Goal: Task Accomplishment & Management: Complete application form

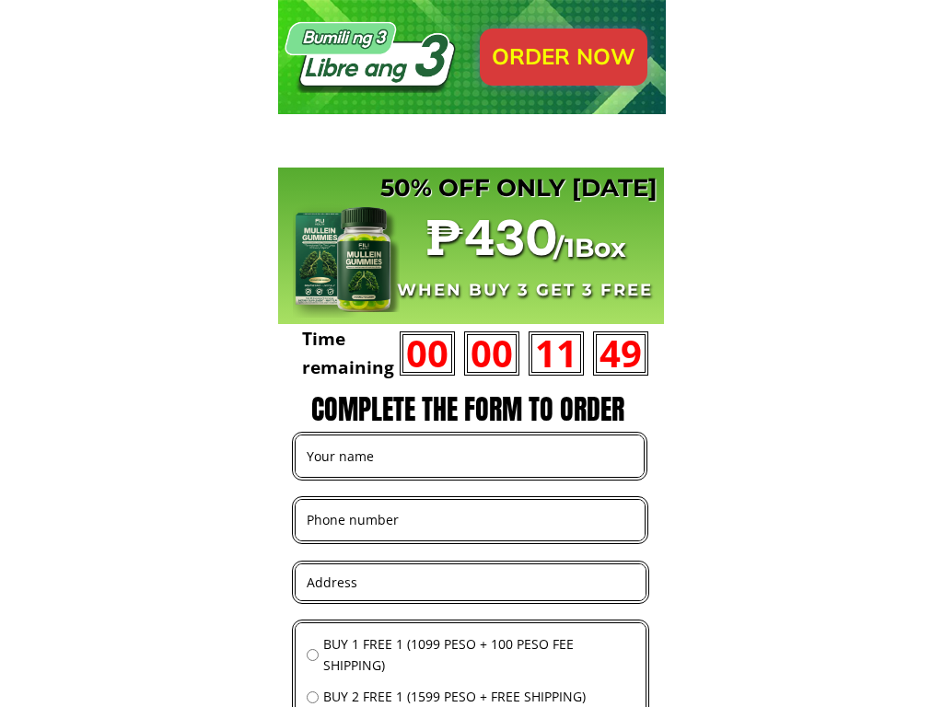
scroll to position [18225, 0]
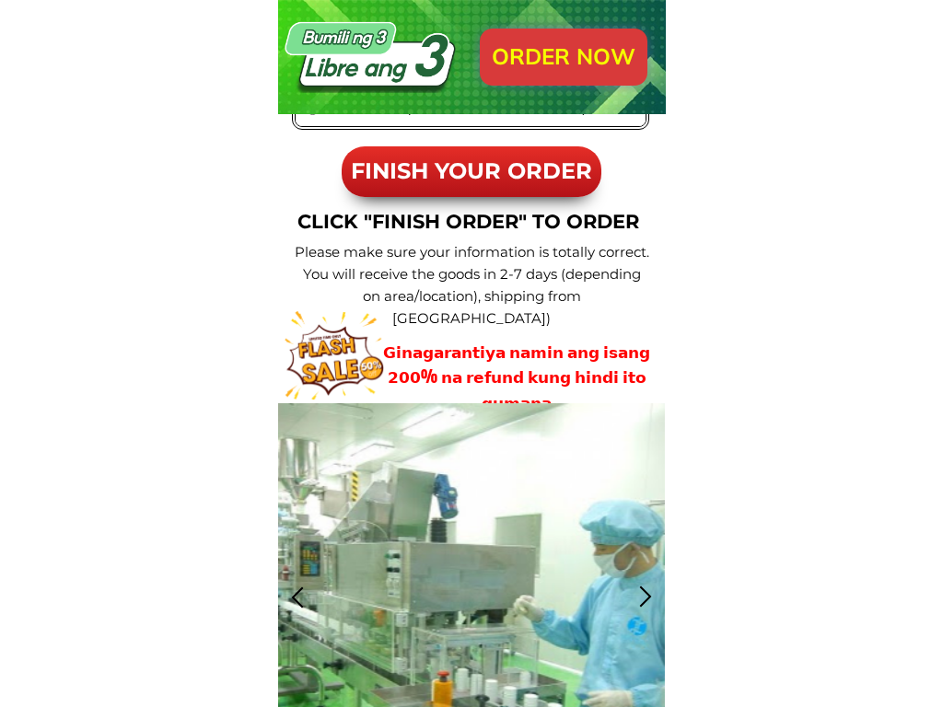
type input "[PERSON_NAME]"
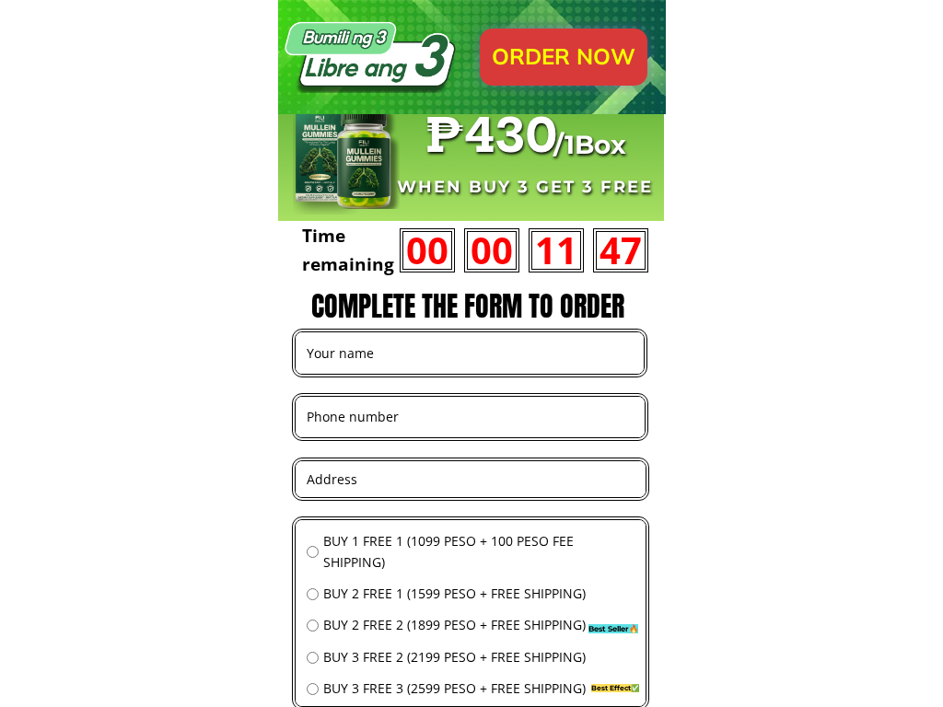
click at [469, 353] on input "text" at bounding box center [469, 352] width 335 height 41
type input "portals"
click at [469, 353] on input "text" at bounding box center [469, 352] width 335 height 41
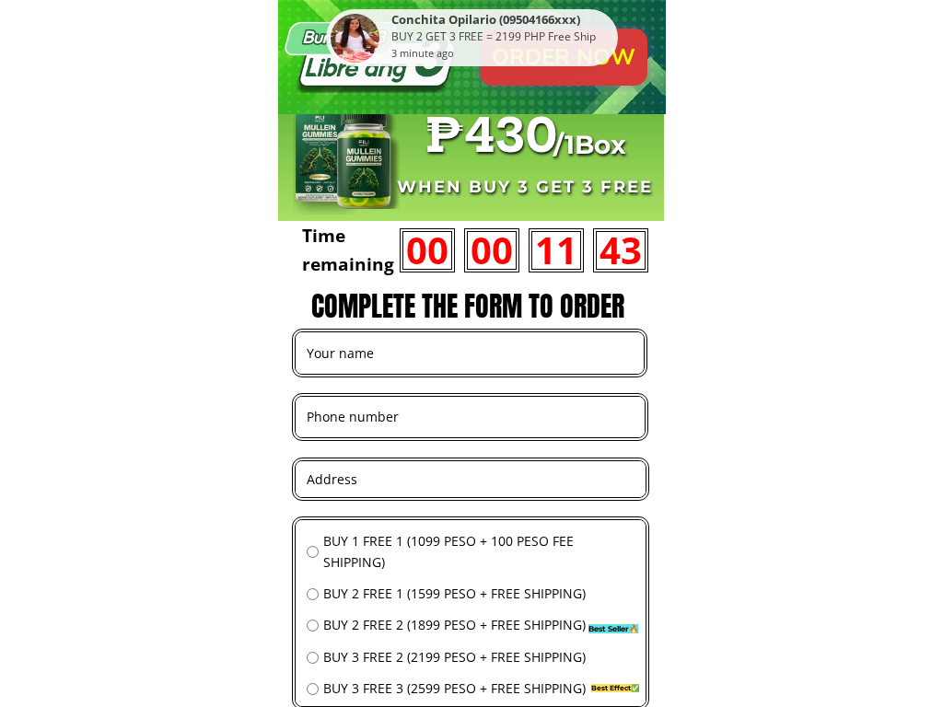
click at [470, 416] on input "tel" at bounding box center [470, 417] width 336 height 40
type input "07196333088"
click at [470, 416] on input "tel" at bounding box center [470, 417] width 336 height 40
type input "07700900682"
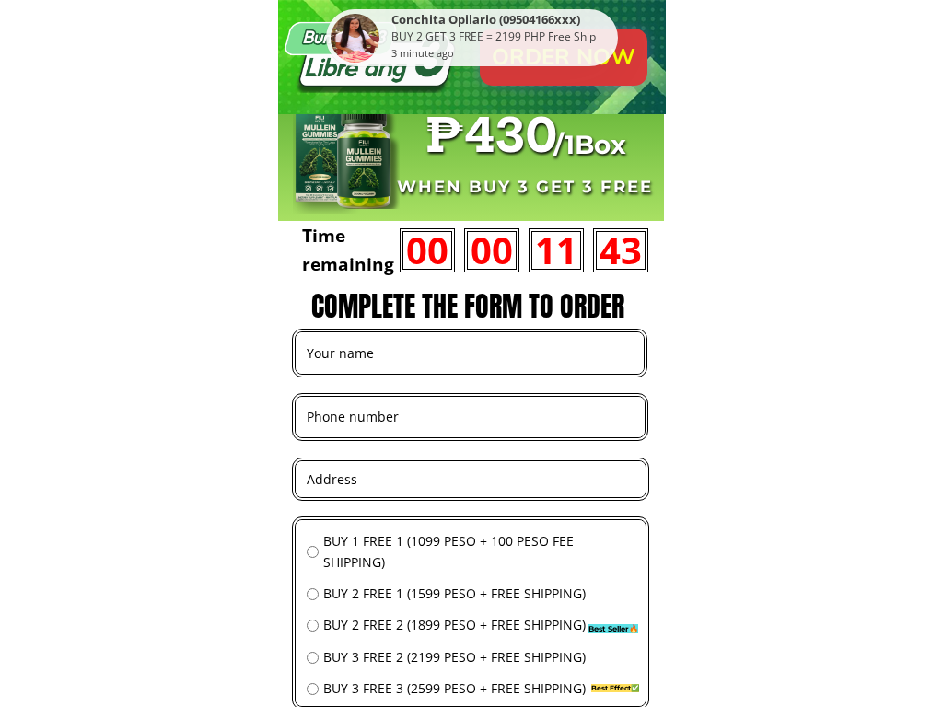
click at [470, 416] on input "tel" at bounding box center [470, 417] width 336 height 40
click at [470, 479] on input "text" at bounding box center [470, 479] width 337 height 36
type input "1981 [PERSON_NAME]"
click at [470, 479] on input "text" at bounding box center [470, 479] width 337 height 36
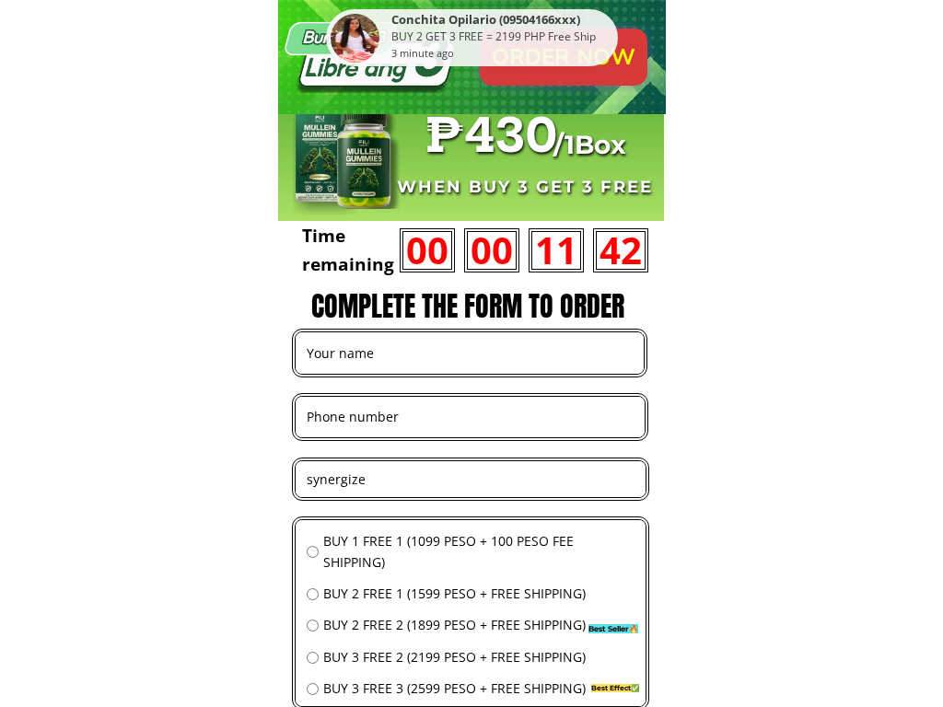
type input "synergize"
click at [470, 479] on input "text" at bounding box center [470, 479] width 337 height 36
click at [312, 552] on input "radio" at bounding box center [313, 552] width 12 height 12
radio input "true"
click at [312, 594] on input "radio" at bounding box center [313, 594] width 12 height 12
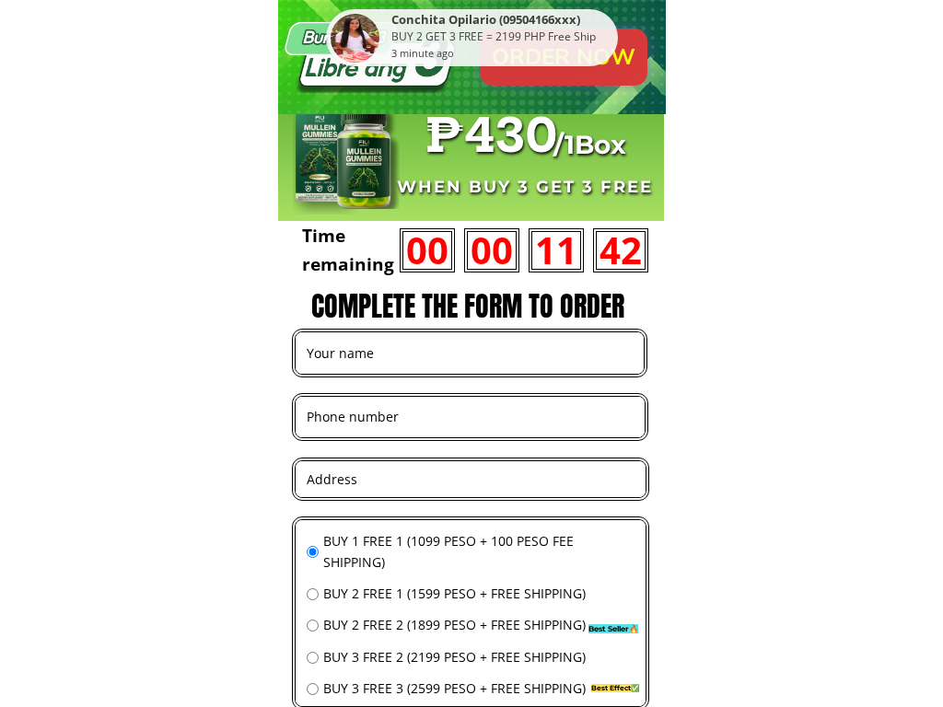
radio input "true"
click at [312, 625] on input "radio" at bounding box center [313, 626] width 12 height 12
radio input "true"
click at [312, 657] on input "radio" at bounding box center [313, 658] width 12 height 12
radio input "true"
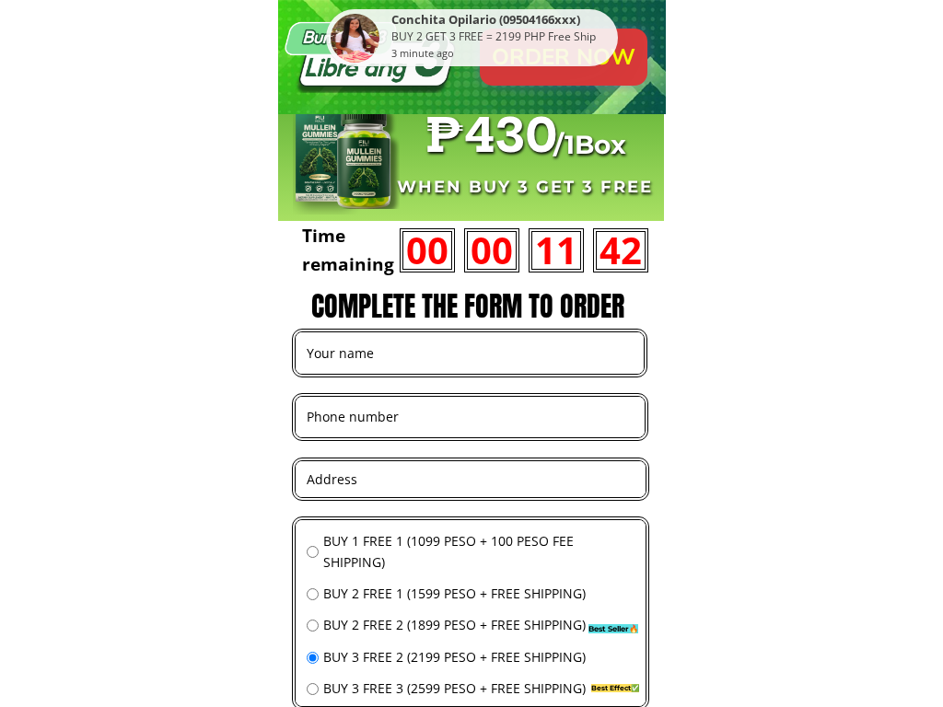
click at [312, 689] on input "radio" at bounding box center [313, 689] width 12 height 12
radio input "true"
click at [469, 353] on input "text" at bounding box center [469, 352] width 335 height 41
type input "[PERSON_NAME]"
click at [470, 416] on input "tel" at bounding box center [470, 417] width 336 height 40
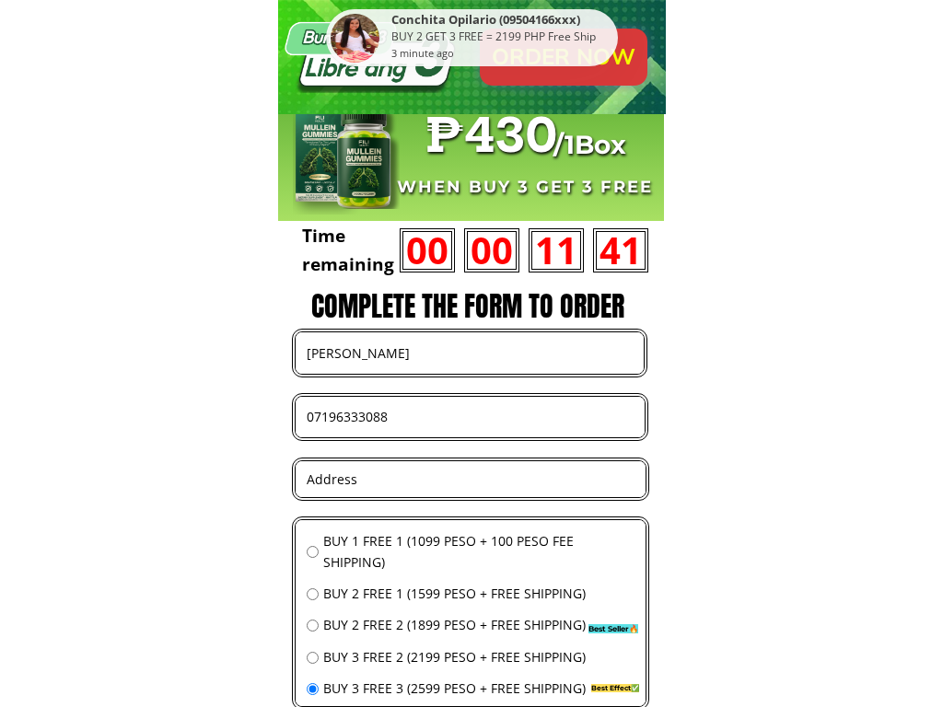
type input "07196333088"
click at [470, 479] on input "text" at bounding box center [470, 479] width 337 height 36
type input "1981 [PERSON_NAME]"
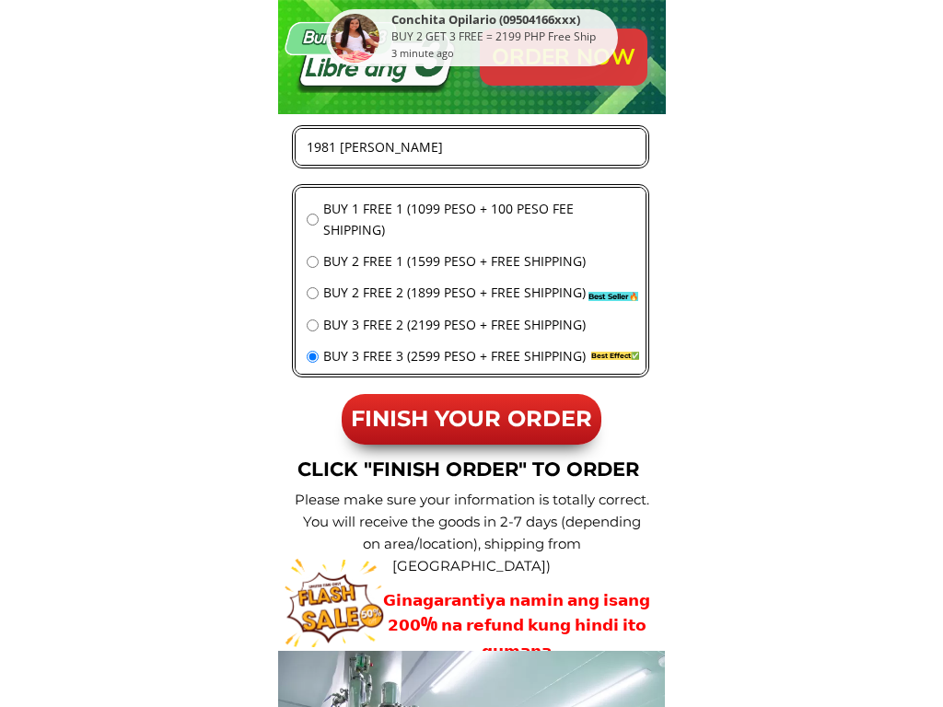
click button "submit" at bounding box center [0, 0] width 0 height 0
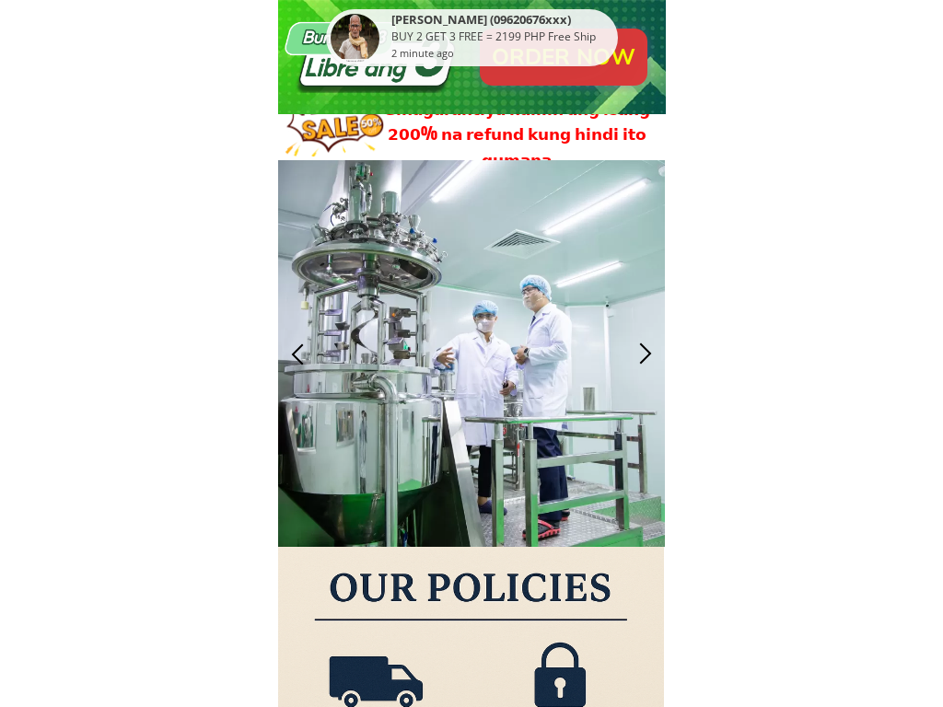
scroll to position [19118, 0]
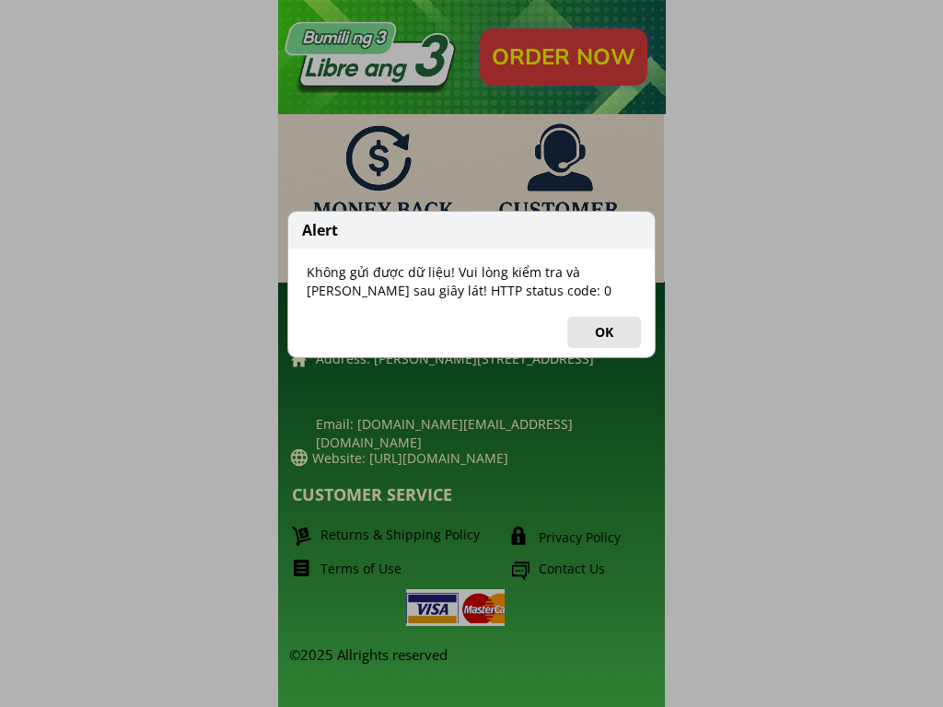
click at [471, 353] on div "Alert Không gửi được dữ liệu! Vui lòng kiểm tra và [PERSON_NAME] sau giây lát! …" at bounding box center [471, 284] width 368 height 147
